Goal: Task Accomplishment & Management: Use online tool/utility

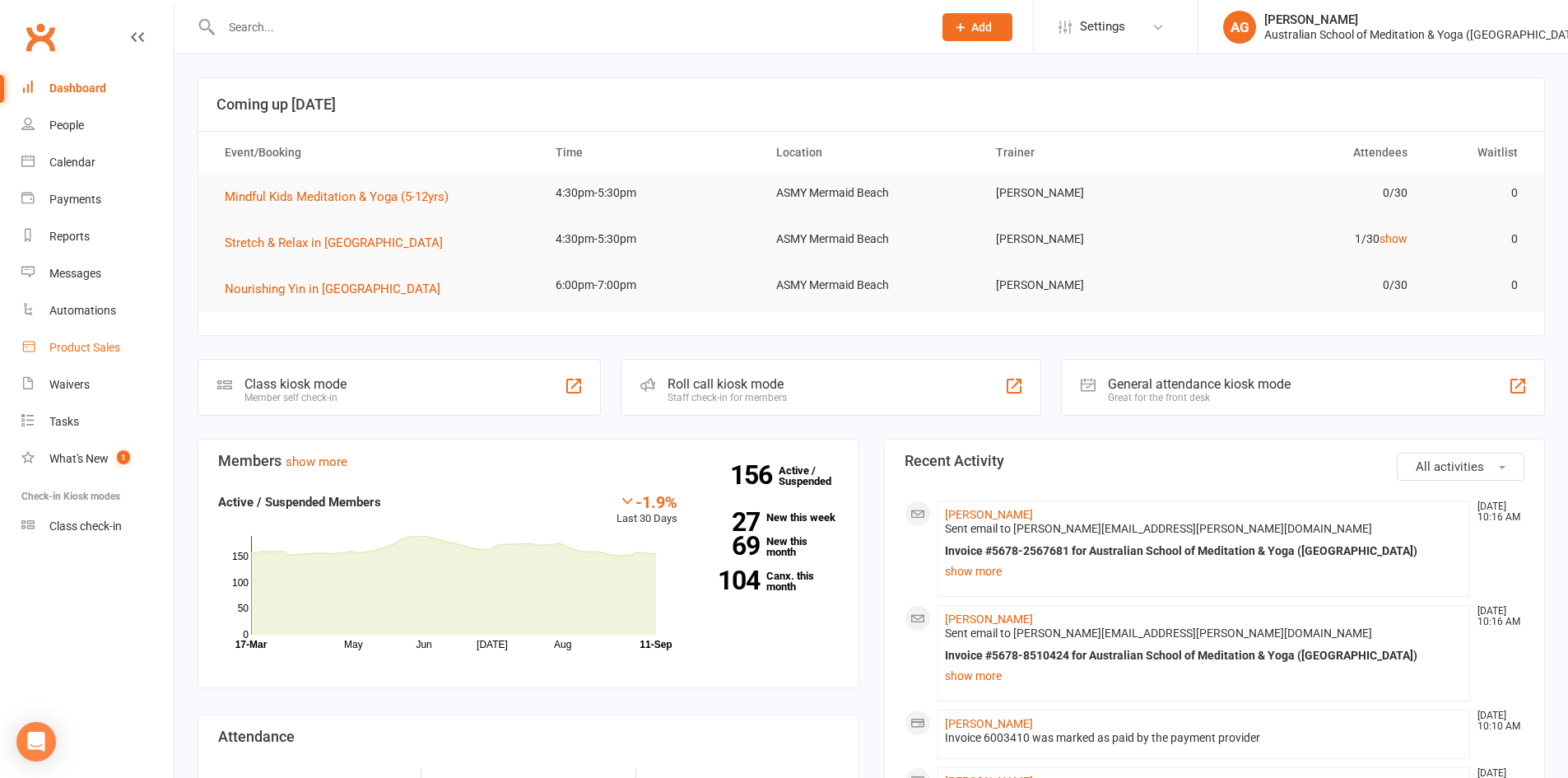
click at [100, 345] on div "Product Sales" at bounding box center [84, 347] width 71 height 13
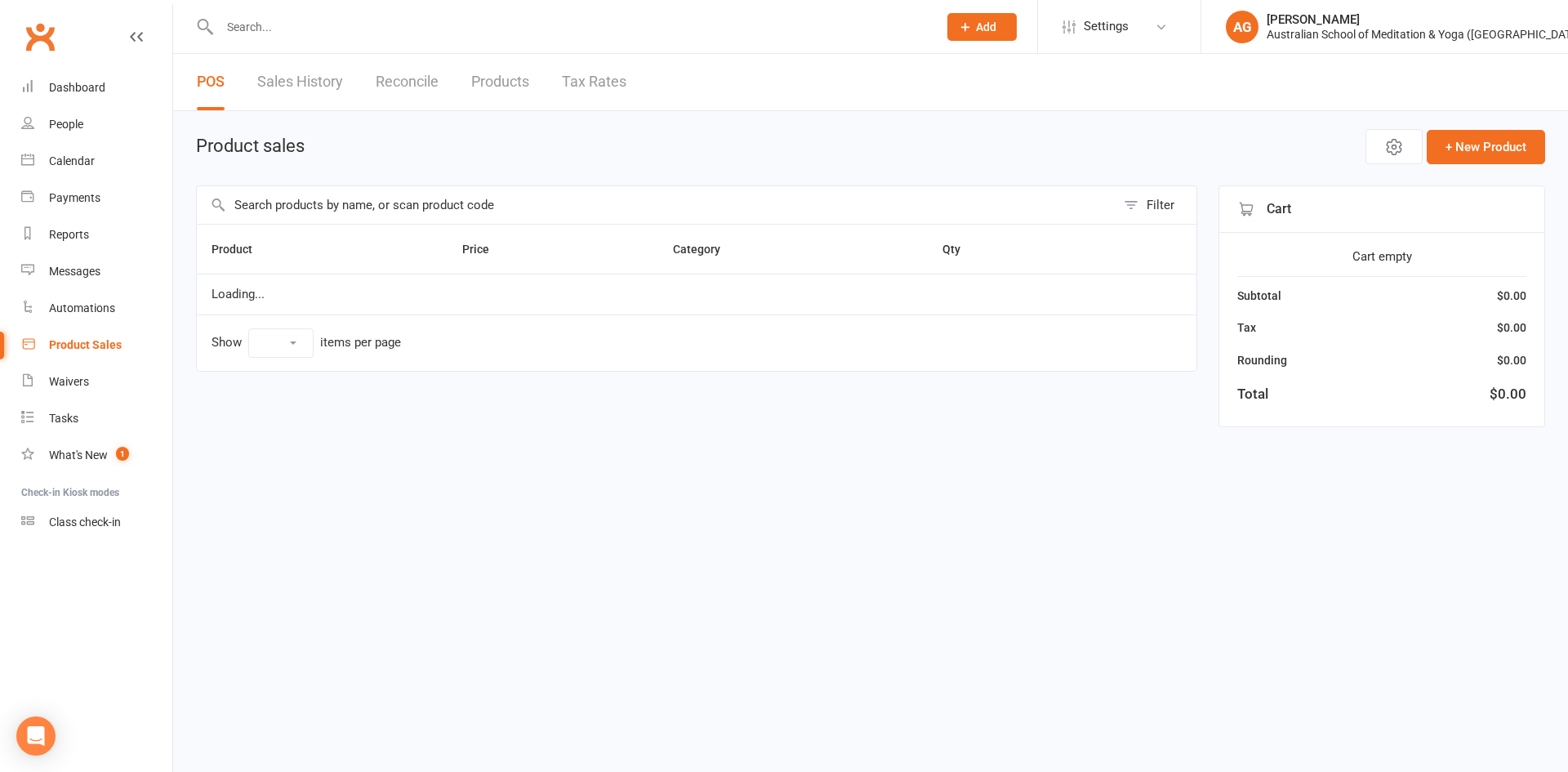
select select "10"
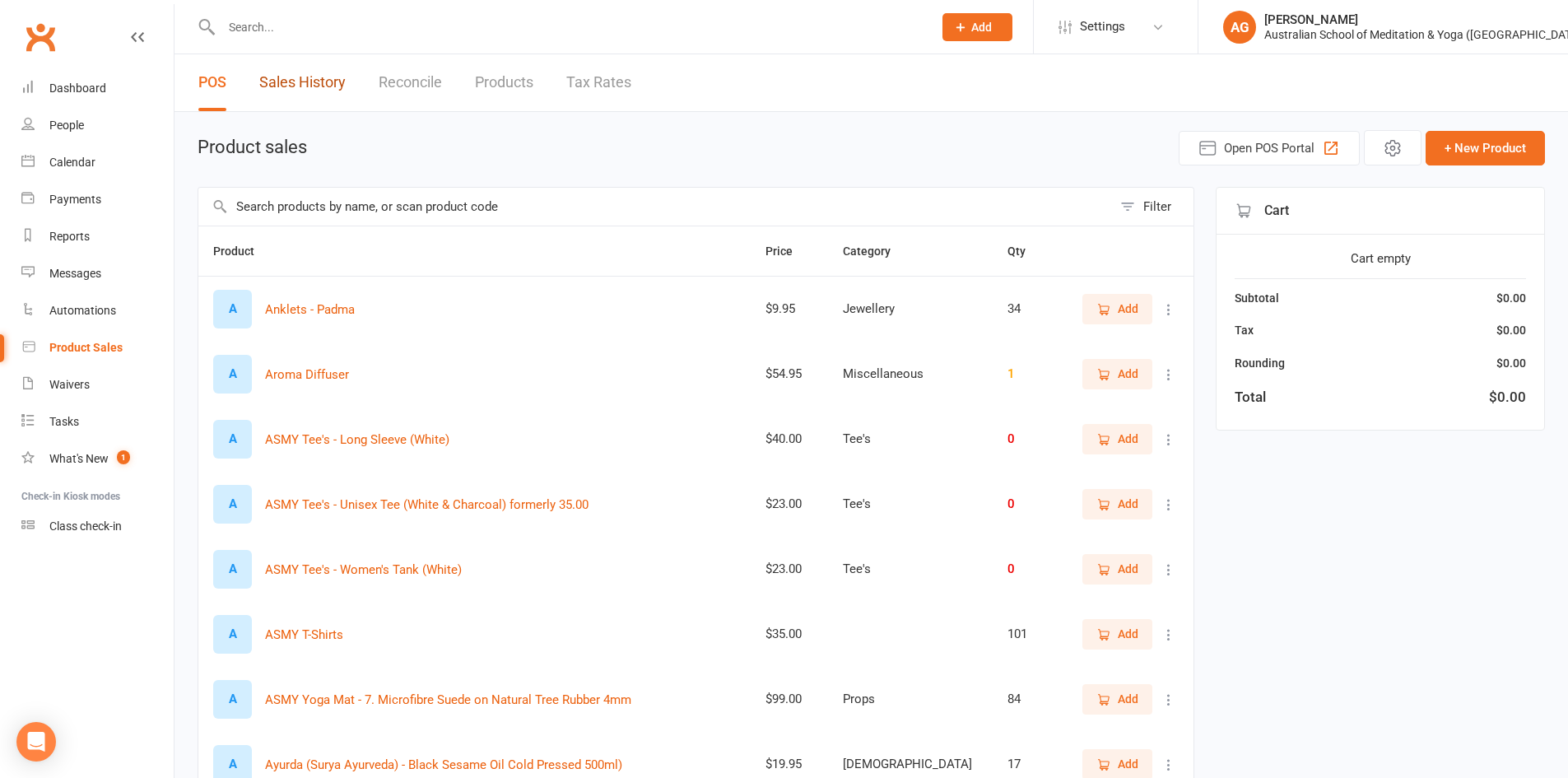
click at [312, 81] on link "Sales History" at bounding box center [303, 83] width 86 height 57
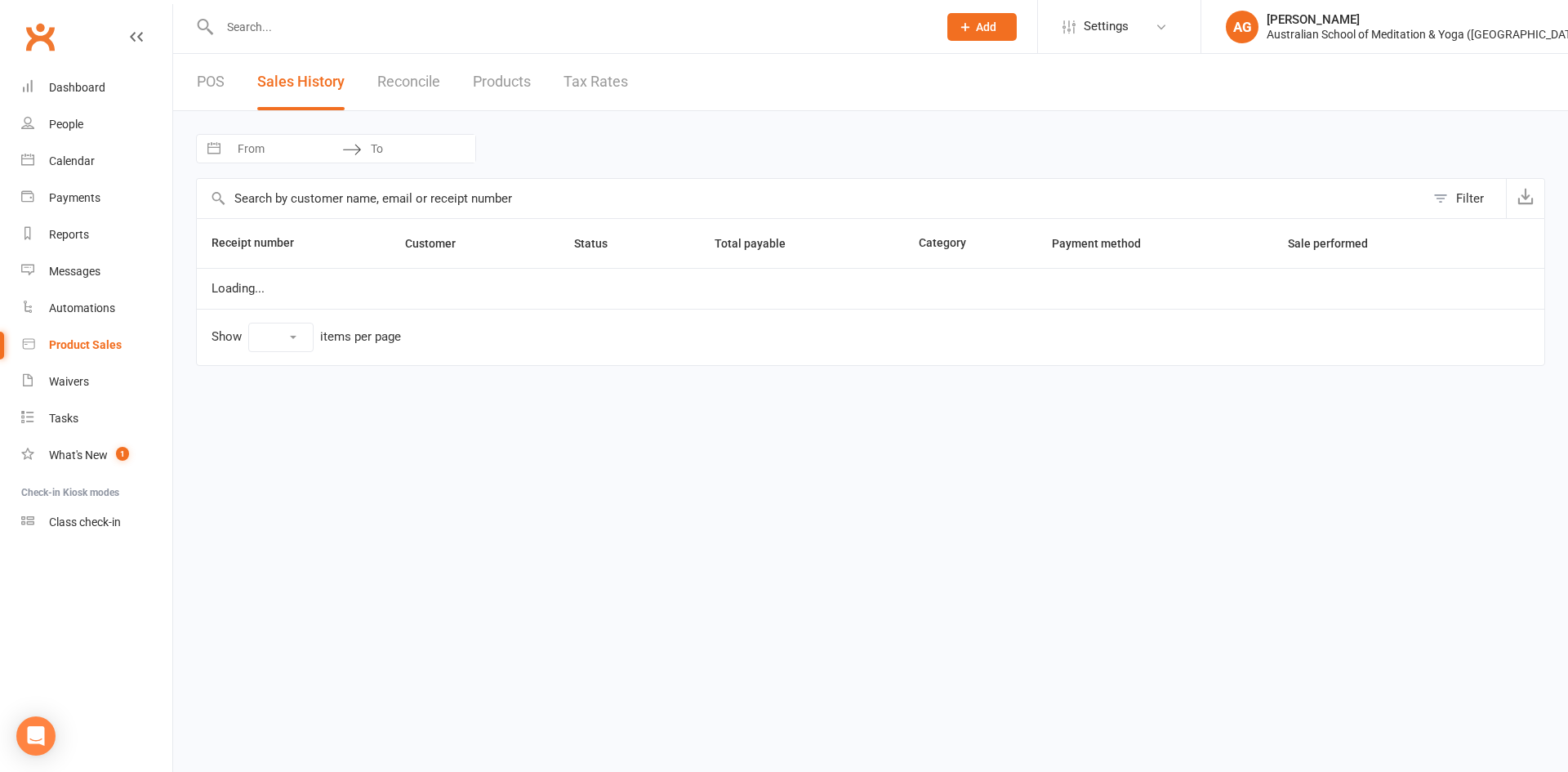
select select "25"
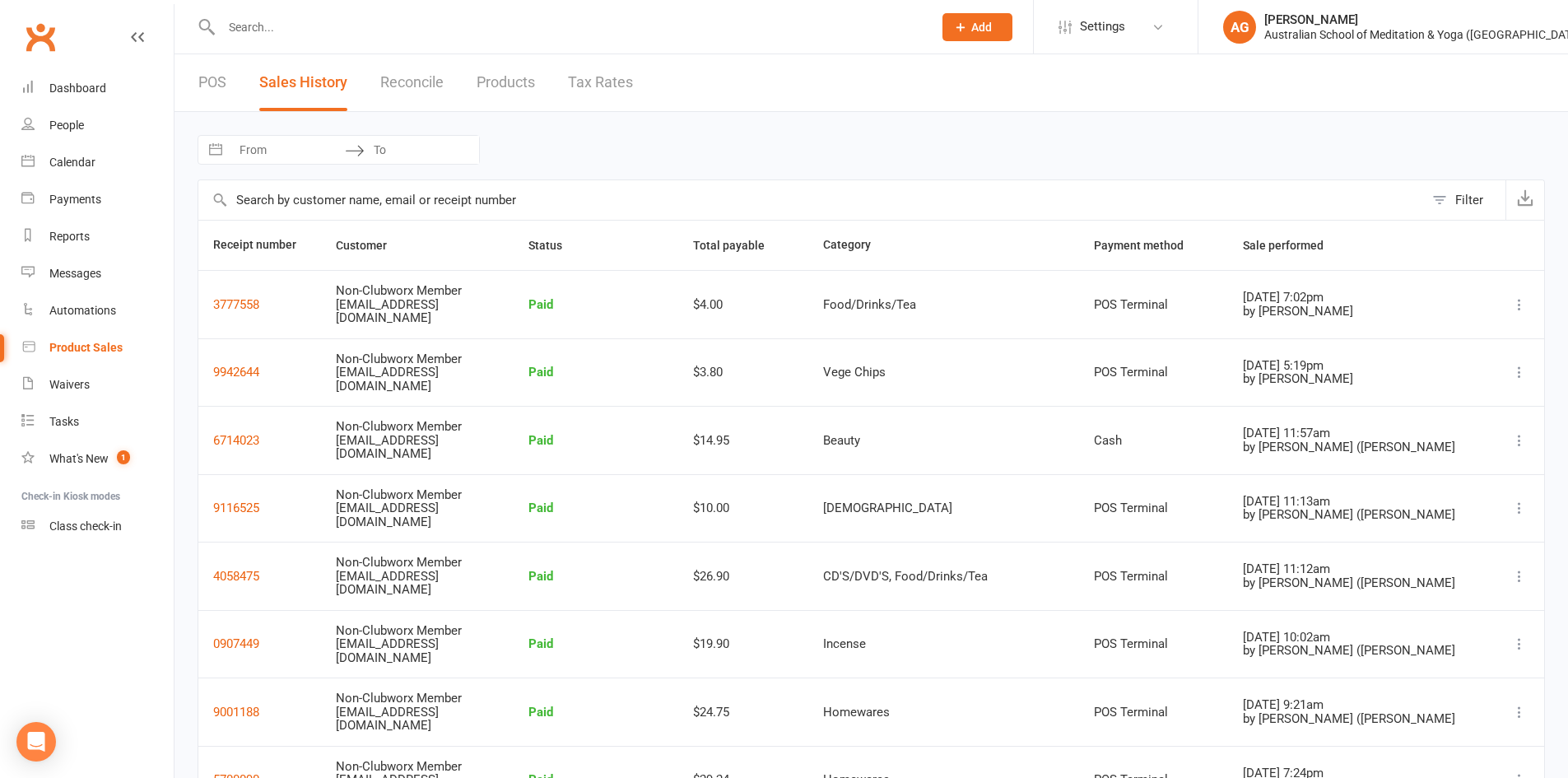
select select "7"
select select "2025"
select select "8"
select select "2025"
select select "9"
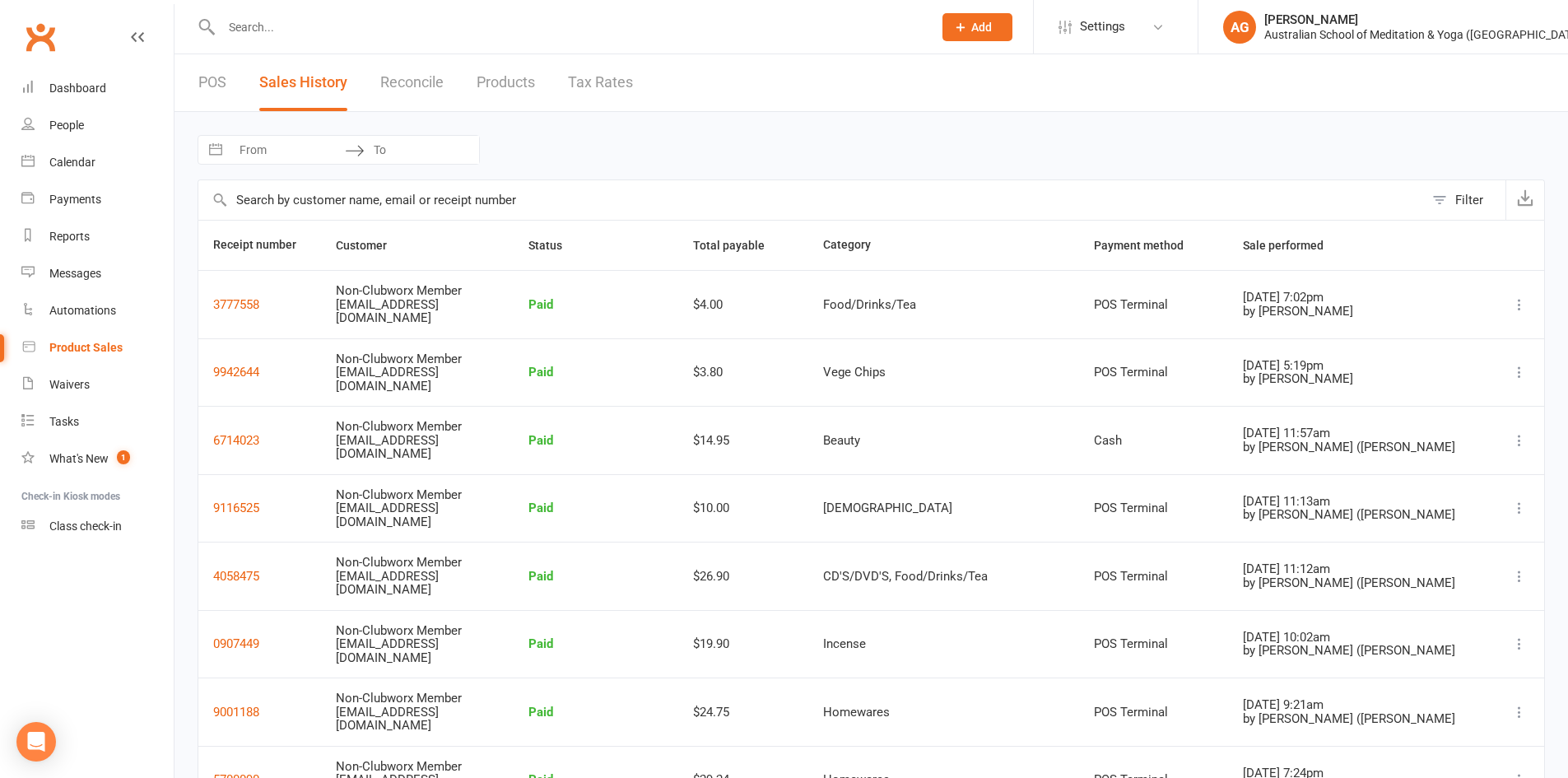
select select "2025"
select select "10"
select select "2025"
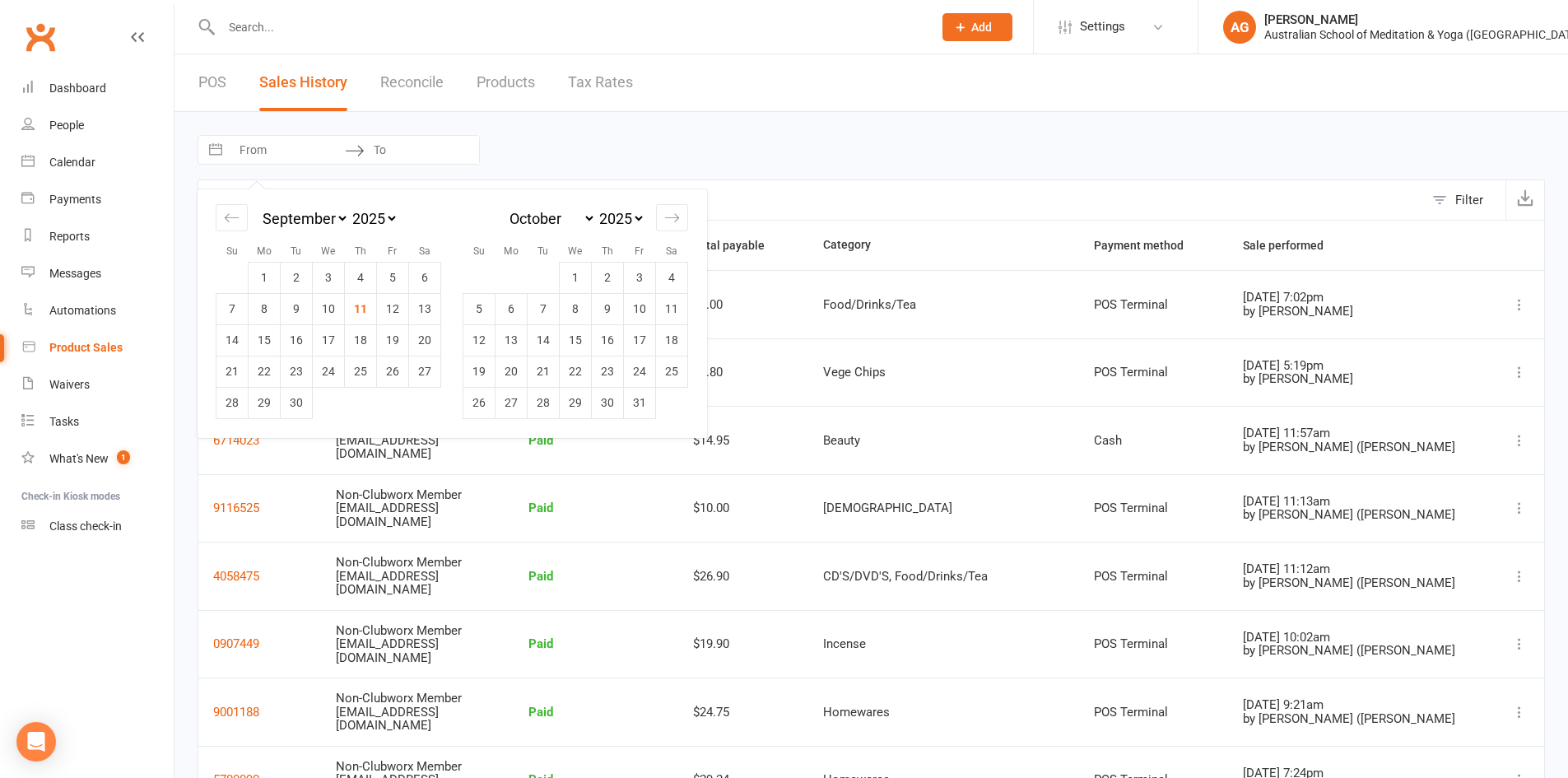
click at [303, 147] on input "From" at bounding box center [287, 150] width 115 height 28
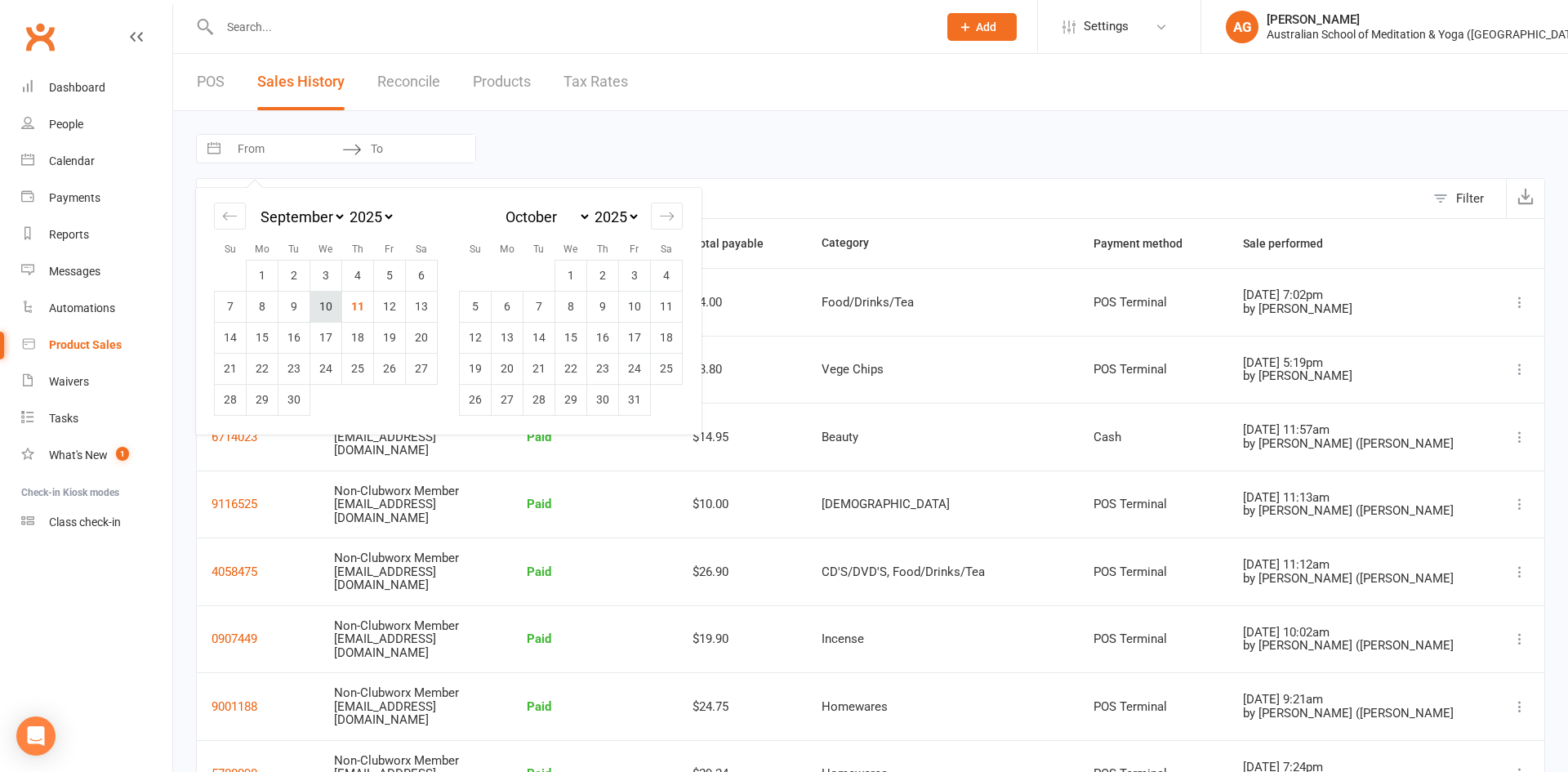
click at [328, 306] on td "10" at bounding box center [326, 306] width 32 height 31
type input "[DATE]"
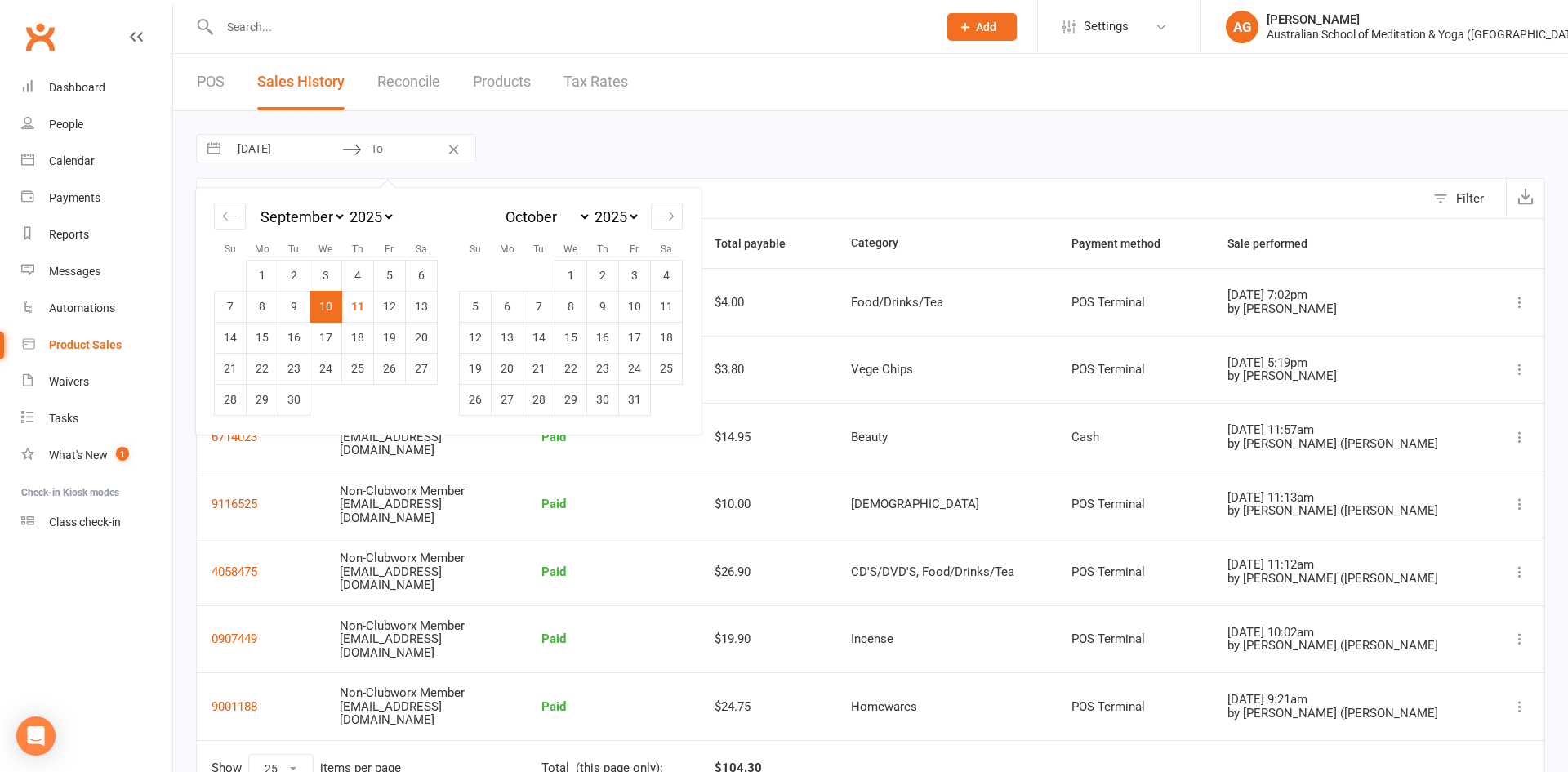
click at [327, 306] on td "10" at bounding box center [326, 306] width 32 height 31
type input "[DATE]"
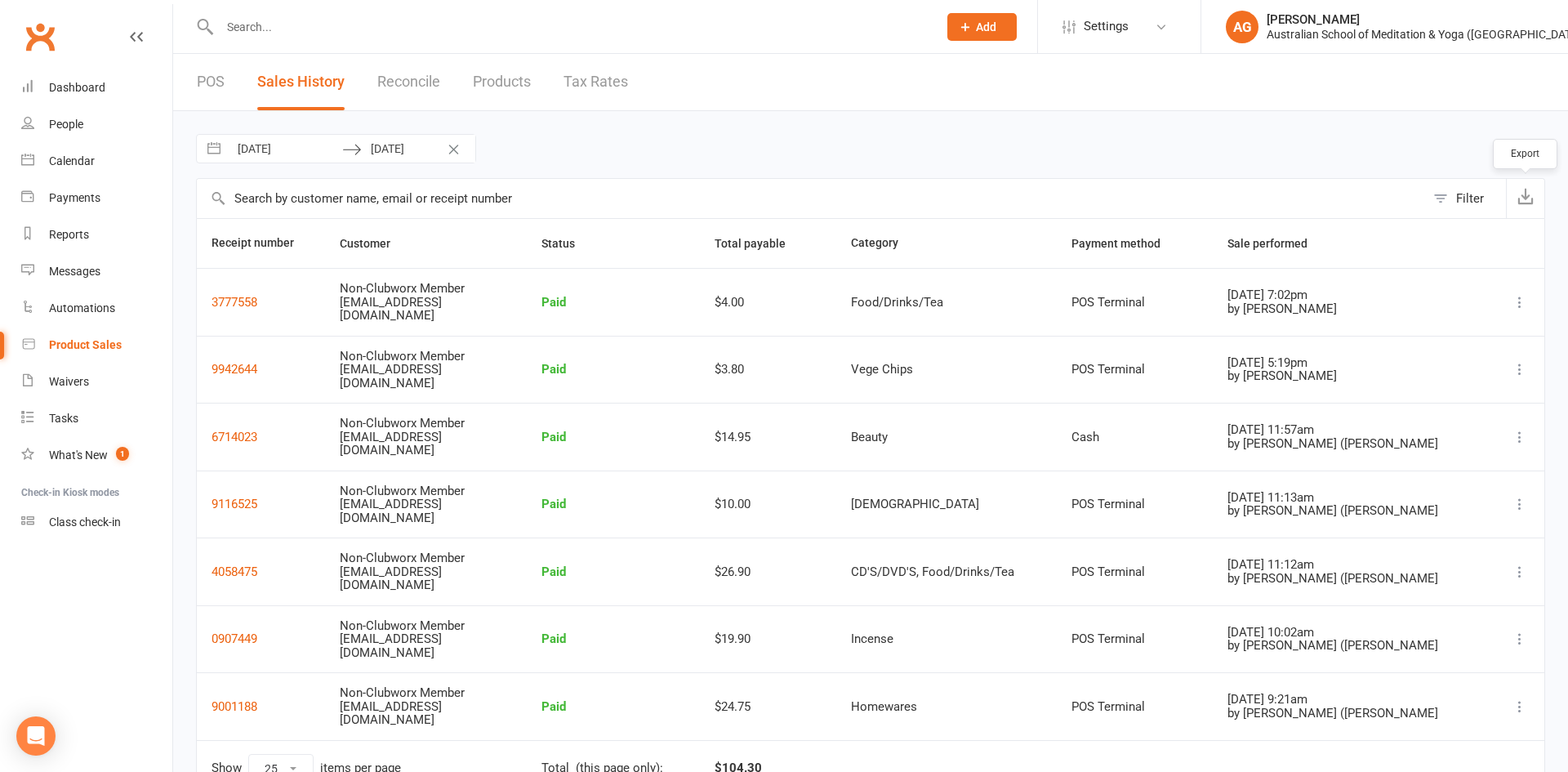
click at [1522, 191] on icon "button" at bounding box center [1525, 196] width 16 height 16
